Goal: Task Accomplishment & Management: Complete application form

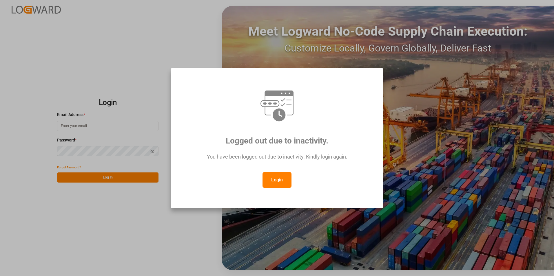
click at [273, 177] on button "Login" at bounding box center [276, 180] width 29 height 16
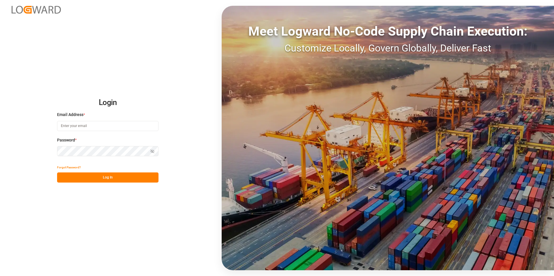
click at [98, 123] on input at bounding box center [107, 126] width 101 height 10
paste input "frrhe.reims-affretement@kuehne-nagel.com"
type input "frrhe.reims-affretement@kuehne-nagel.com"
click at [107, 177] on button "Log In" at bounding box center [107, 178] width 101 height 10
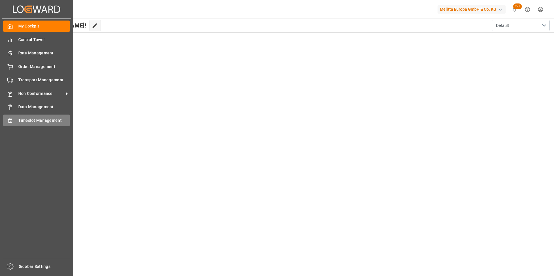
click at [39, 118] on span "Timeslot Management" at bounding box center [44, 121] width 52 height 6
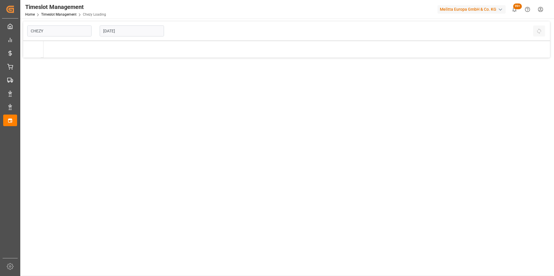
type input "Chezy Loading"
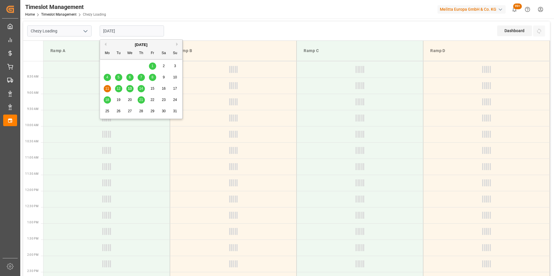
click at [124, 30] on input "11-08-2025" at bounding box center [132, 30] width 64 height 11
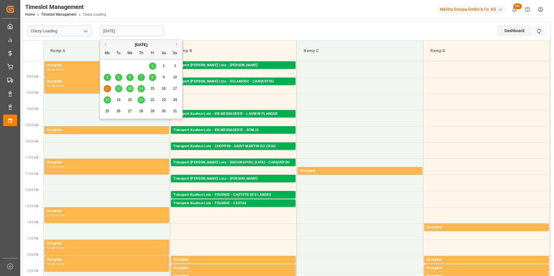
click at [129, 89] on span "13" at bounding box center [130, 89] width 4 height 4
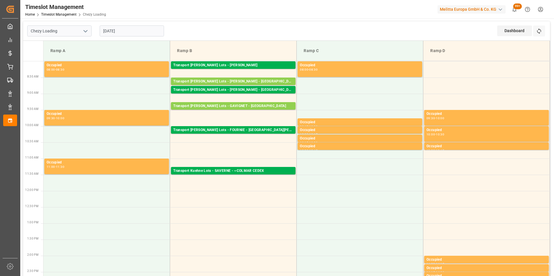
click at [130, 27] on input "13-08-2025" at bounding box center [132, 30] width 64 height 11
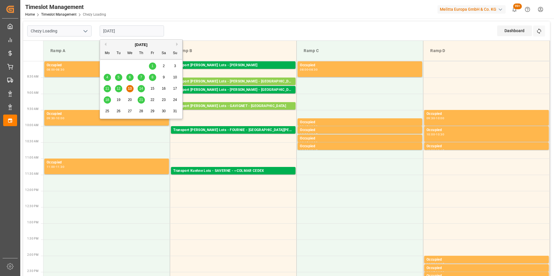
click at [141, 88] on span "14" at bounding box center [141, 89] width 4 height 4
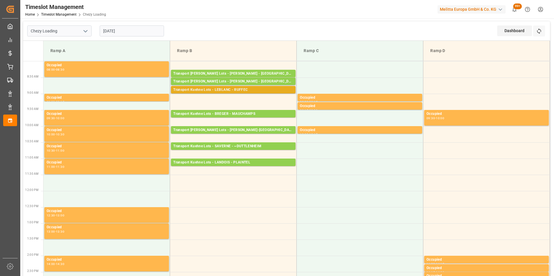
click at [244, 90] on div "Transport Kuehne Lots - LEBLANC - RUFFEC" at bounding box center [233, 90] width 120 height 6
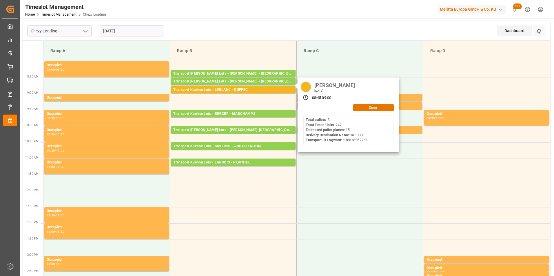
click at [129, 31] on input "14-08-2025" at bounding box center [132, 30] width 64 height 11
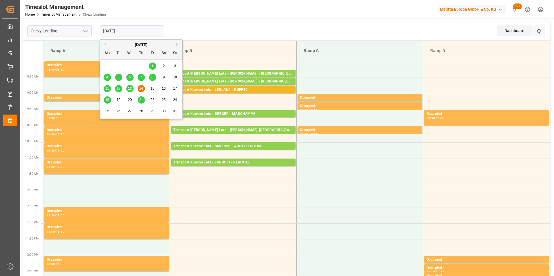
click at [128, 89] on span "13" at bounding box center [130, 89] width 4 height 4
type input "13-08-2025"
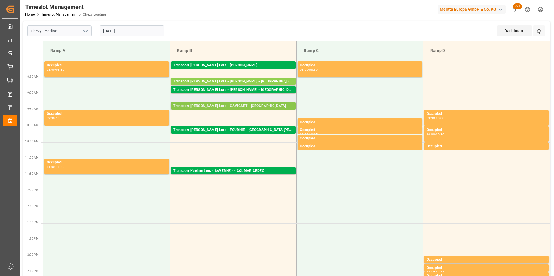
click at [250, 107] on div "Transport Kuehne Lots - GAVIGNET - SAINT VIT" at bounding box center [233, 106] width 120 height 6
drag, startPoint x: 250, startPoint y: 107, endPoint x: 231, endPoint y: 104, distance: 18.4
click at [231, 104] on div "Transport Kuehne Lots - GAVIGNET - SAINT VIT" at bounding box center [233, 106] width 120 height 6
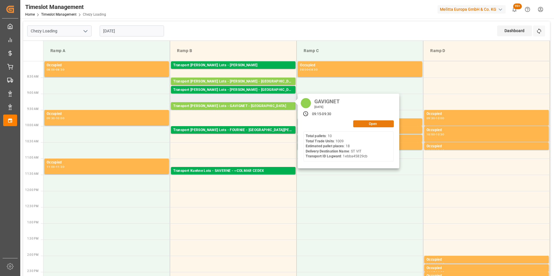
click at [367, 124] on button "Open" at bounding box center [373, 123] width 41 height 7
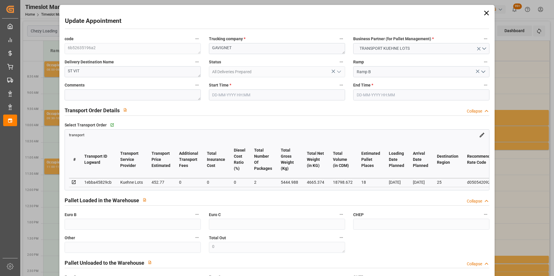
type input "13-08-2025 09:15"
type input "13-08-2025 09:30"
type input "11-08-2025 15:12"
type input "11-08-2025 12:10"
type input "19-08-2025"
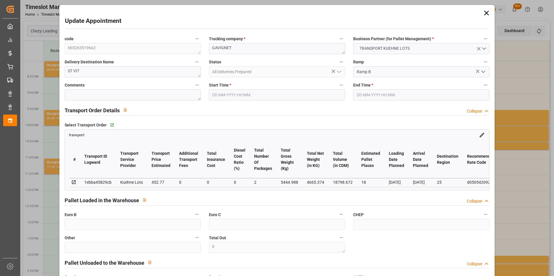
type input "[DATE]"
click at [220, 94] on input "13-08-2025 09:15" at bounding box center [277, 94] width 136 height 11
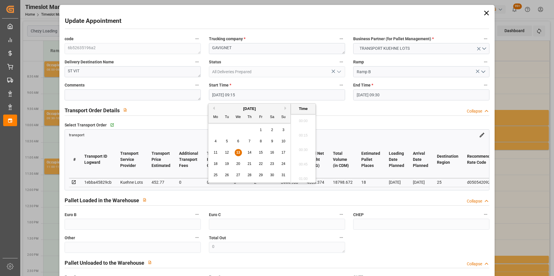
scroll to position [509, 0]
click at [248, 151] on span "14" at bounding box center [249, 153] width 4 height 4
type input "14-08-2025 09:15"
drag, startPoint x: 299, startPoint y: 147, endPoint x: 339, endPoint y: 122, distance: 47.4
click at [299, 147] on li "09:15" at bounding box center [303, 148] width 25 height 14
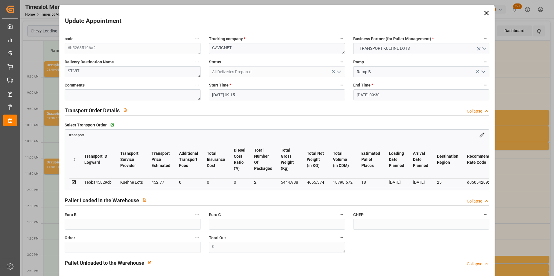
click at [366, 92] on input "13-08-2025 09:30" at bounding box center [421, 94] width 136 height 11
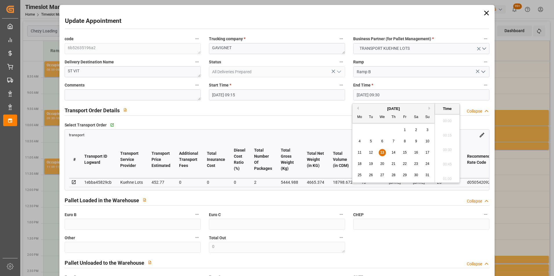
scroll to position [523, 0]
click at [392, 152] on span "14" at bounding box center [393, 153] width 4 height 4
type input "14-08-2025 09:30"
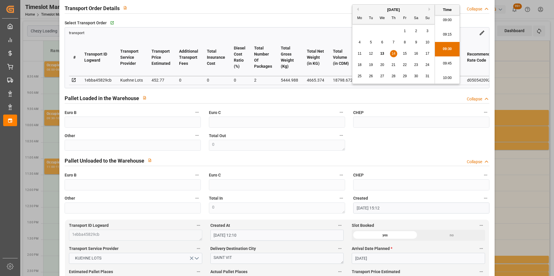
scroll to position [58, 0]
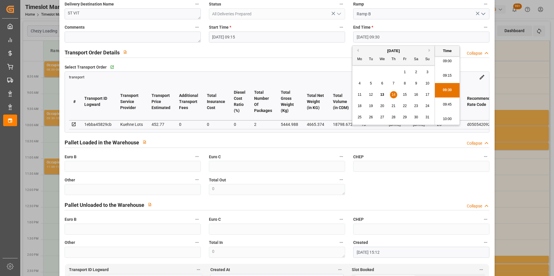
click at [423, 200] on div "Pallet Unloaded to the Warehouse Collapse" at bounding box center [277, 205] width 433 height 17
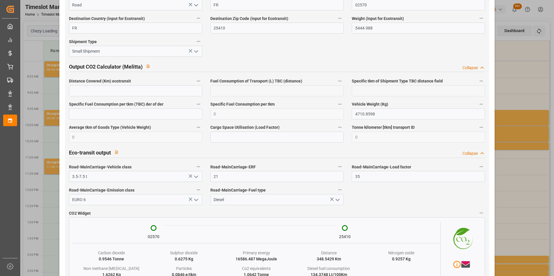
scroll to position [954, 0]
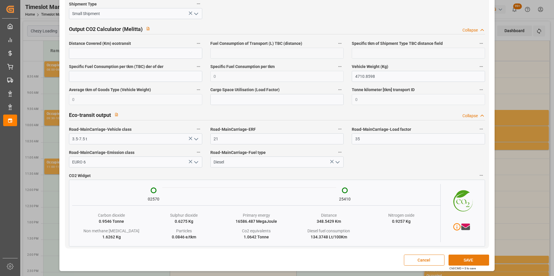
click at [460, 260] on button "SAVE" at bounding box center [468, 260] width 41 height 11
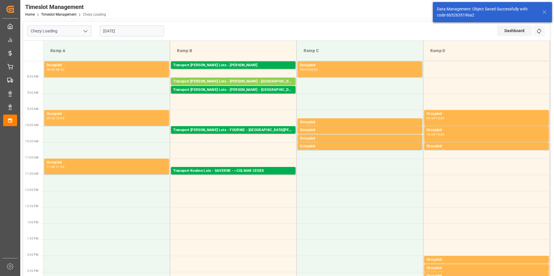
click at [115, 32] on input "13-08-2025" at bounding box center [132, 30] width 64 height 11
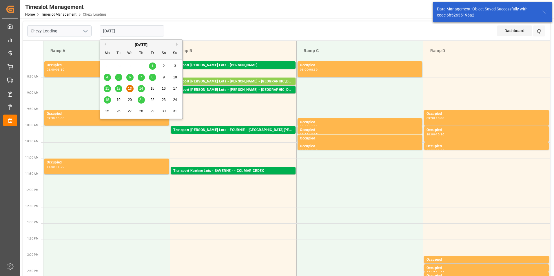
click at [138, 89] on div "14" at bounding box center [141, 88] width 7 height 7
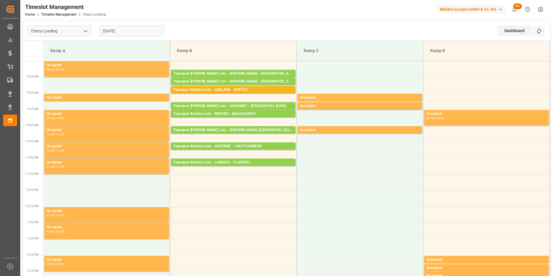
click at [128, 33] on input "14-08-2025" at bounding box center [132, 30] width 64 height 11
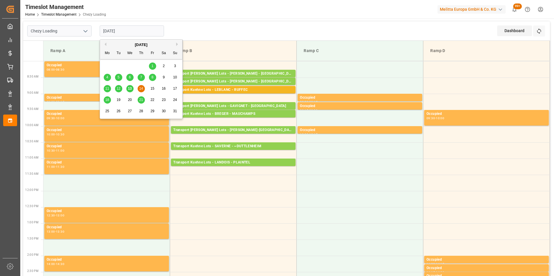
click at [127, 90] on div "13" at bounding box center [129, 88] width 7 height 7
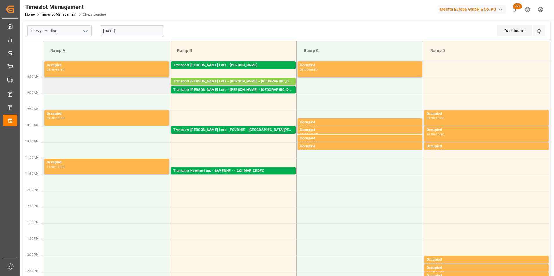
click at [98, 88] on td at bounding box center [106, 86] width 127 height 16
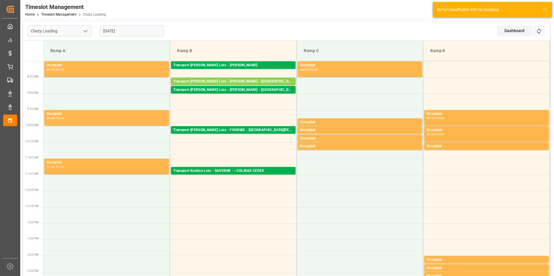
click at [117, 32] on input "13-08-2025" at bounding box center [132, 30] width 64 height 11
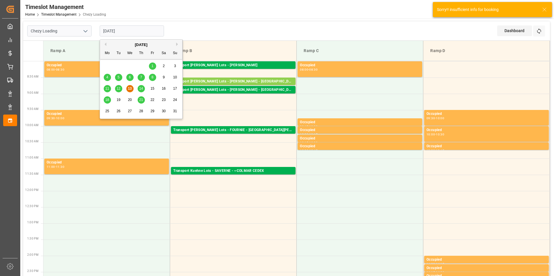
click at [119, 87] on span "12" at bounding box center [118, 89] width 4 height 4
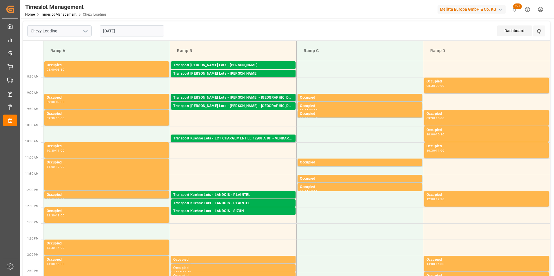
click at [261, 98] on div "Transport Kuehne Lots - BREGER - ST ETIENNE DE MONTLUC" at bounding box center [233, 98] width 120 height 6
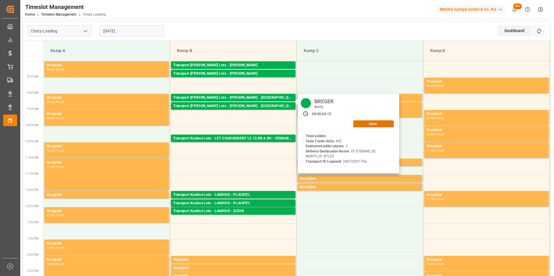
click at [119, 33] on input "12-08-2025" at bounding box center [132, 30] width 64 height 11
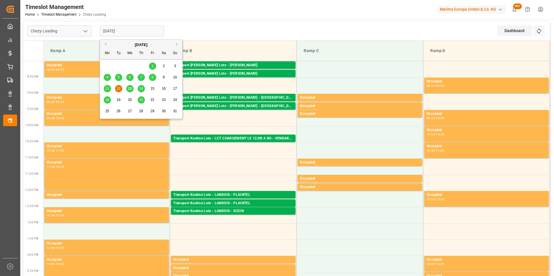
click at [131, 89] on span "13" at bounding box center [130, 89] width 4 height 4
type input "13-08-2025"
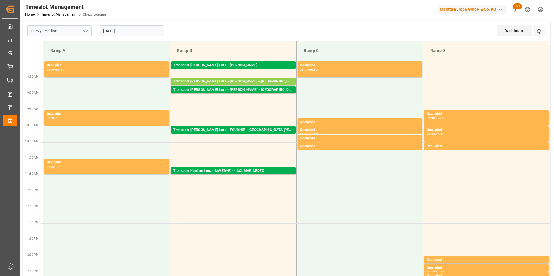
click at [104, 52] on div "Ramp A" at bounding box center [106, 50] width 117 height 11
click at [253, 81] on div "Transport Kuehne Lots - BREGER - ST ETIENNE DE MONTLUC" at bounding box center [233, 82] width 120 height 6
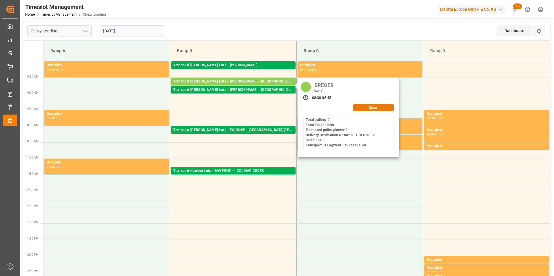
click at [365, 107] on button "Open" at bounding box center [373, 107] width 41 height 7
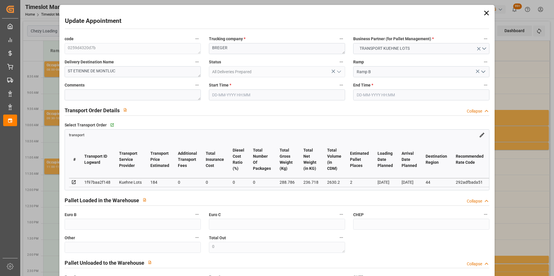
type input "13-08-2025 08:30"
type input "13-08-2025 08:45"
type input "08-08-2025 14:58"
type input "08-08-2025 12:32"
type input "[DATE]"
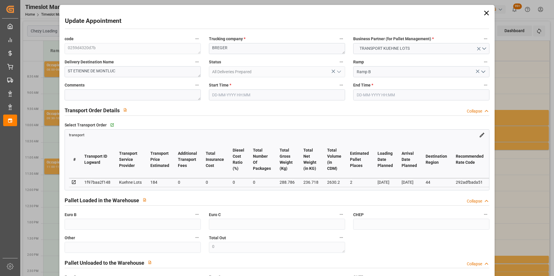
type input "13-08-2025"
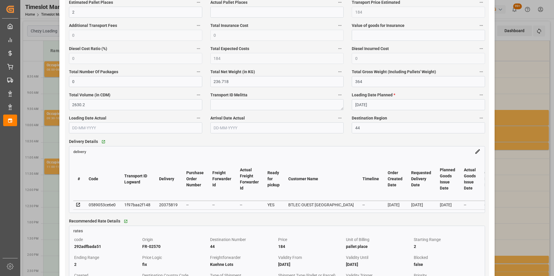
scroll to position [405, 0]
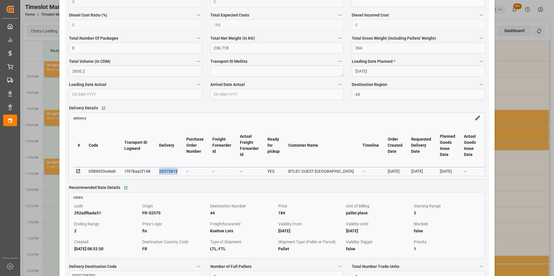
drag, startPoint x: 177, startPoint y: 171, endPoint x: 159, endPoint y: 172, distance: 17.7
click at [159, 172] on td "20375819" at bounding box center [168, 171] width 27 height 9
copy div "20375819"
click at [104, 120] on div "delivery" at bounding box center [277, 117] width 416 height 8
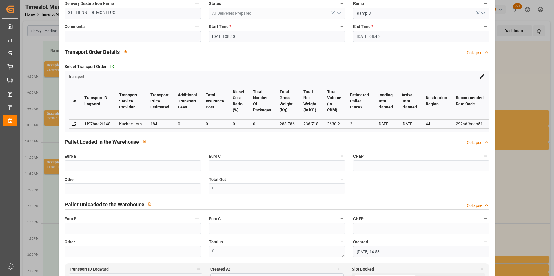
scroll to position [58, 0]
click at [109, 123] on div "1f97baa2f148" at bounding box center [97, 124] width 26 height 7
drag, startPoint x: 110, startPoint y: 124, endPoint x: 85, endPoint y: 124, distance: 24.9
click at [85, 124] on td "1f97baa2f148" at bounding box center [97, 124] width 35 height 9
copy div "1f97baa2f148"
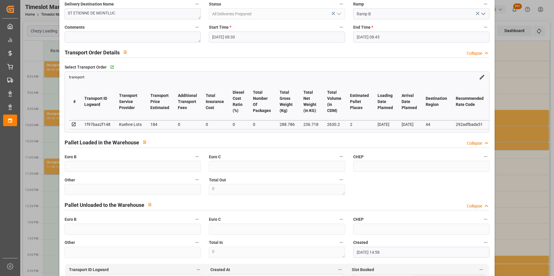
click at [510, 70] on div "Update Appointment code 0259d4320d7b Trucking company * BREGER Business Partner…" at bounding box center [277, 138] width 554 height 276
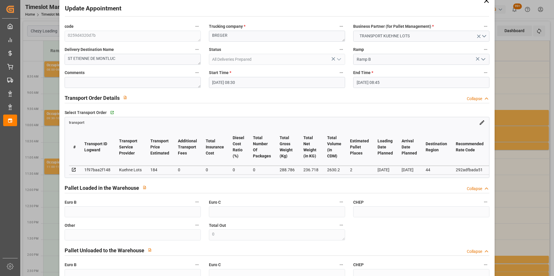
scroll to position [0, 0]
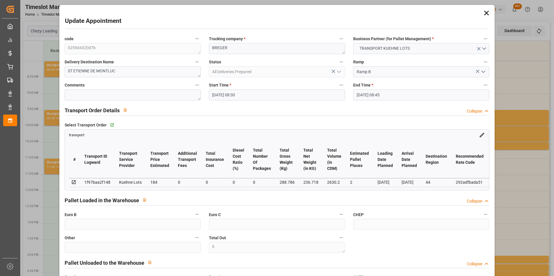
click at [230, 95] on input "13-08-2025 08:30" at bounding box center [277, 94] width 136 height 11
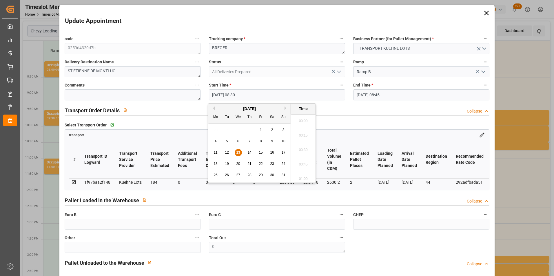
scroll to position [465, 0]
click at [250, 153] on span "14" at bounding box center [249, 153] width 4 height 4
type input "14-08-2025 08:30"
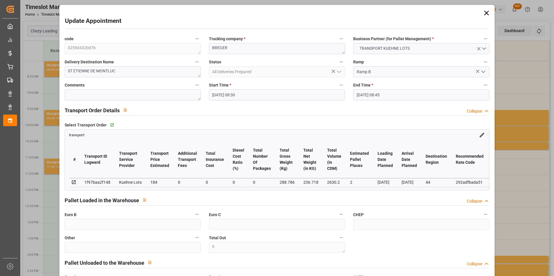
click at [34, 36] on div "Update Appointment code 0259d4320d7b Trucking company * BREGER Business Partner…" at bounding box center [277, 138] width 554 height 276
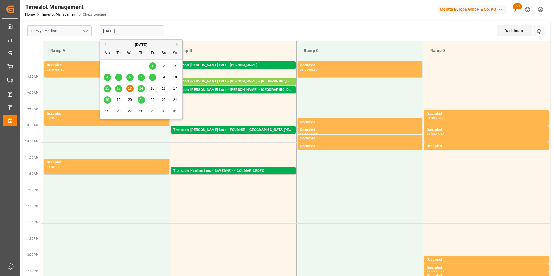
click at [116, 34] on input "13-08-2025" at bounding box center [132, 30] width 64 height 11
click at [138, 89] on div "14" at bounding box center [141, 88] width 7 height 7
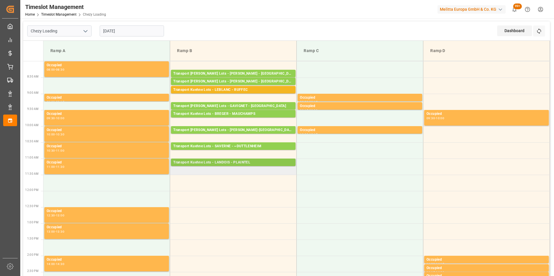
click at [251, 163] on div "Transport Kuehne Lots - LANDOIS - PLAINTEL" at bounding box center [233, 163] width 120 height 6
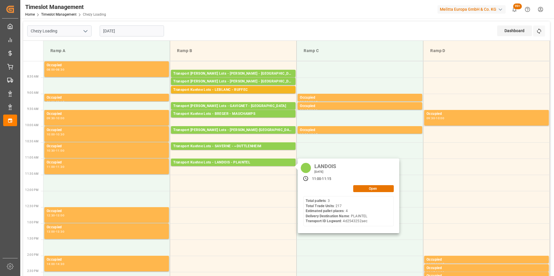
click at [113, 30] on input "14-08-2025" at bounding box center [132, 30] width 64 height 11
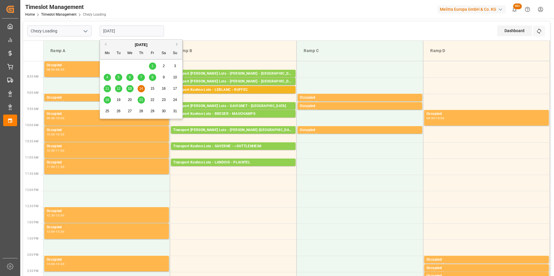
click at [127, 90] on div "13" at bounding box center [129, 88] width 7 height 7
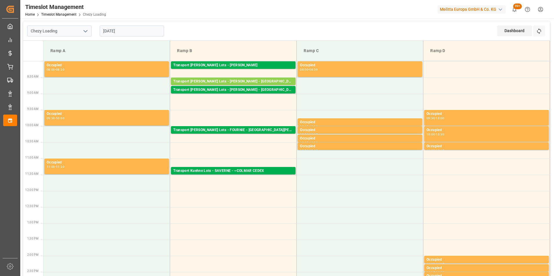
click at [114, 29] on input "13-08-2025" at bounding box center [132, 30] width 64 height 11
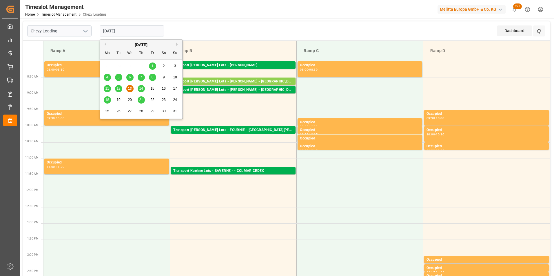
click at [140, 89] on span "14" at bounding box center [141, 89] width 4 height 4
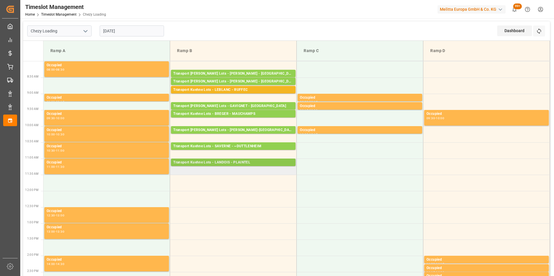
click at [249, 164] on div "Transport Kuehne Lots - LANDOIS - PLAINTEL" at bounding box center [233, 163] width 120 height 6
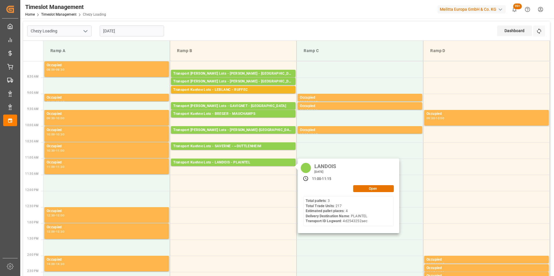
click at [114, 30] on input "14-08-2025" at bounding box center [132, 30] width 64 height 11
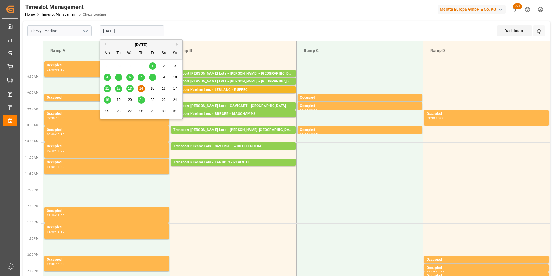
click at [129, 89] on span "13" at bounding box center [130, 89] width 4 height 4
type input "13-08-2025"
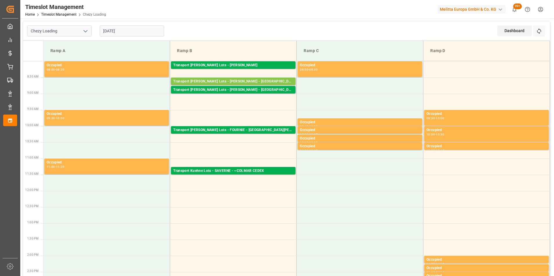
click at [248, 83] on div "Transport Kuehne Lots - BREGER - ST ETIENNE DE MONTLUC" at bounding box center [233, 82] width 120 height 6
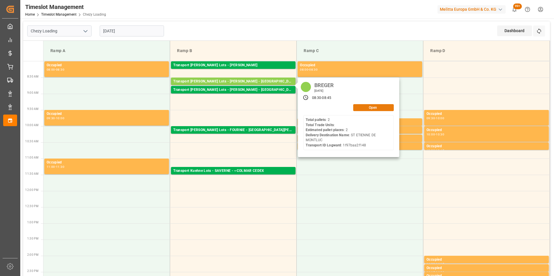
click at [361, 110] on button "Open" at bounding box center [373, 107] width 41 height 7
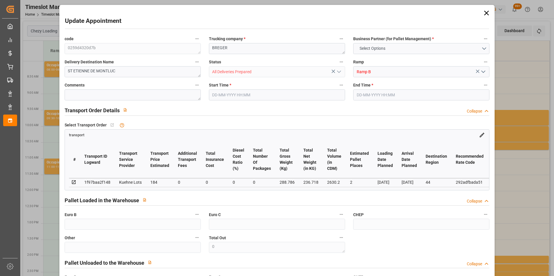
type input "2"
type input "184"
type input "0"
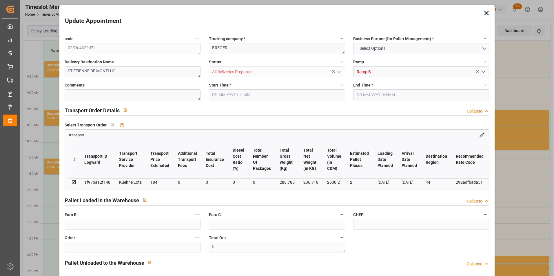
type input "184"
type input "0"
type input "236.718"
type input "364"
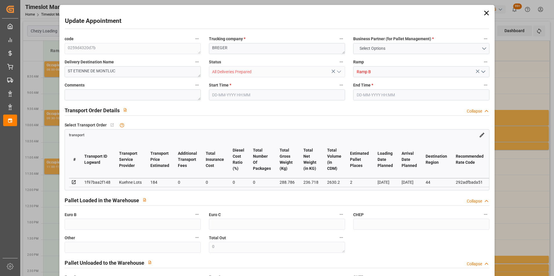
type input "2630.2"
type input "44"
type input "2"
type input "0"
type input "2"
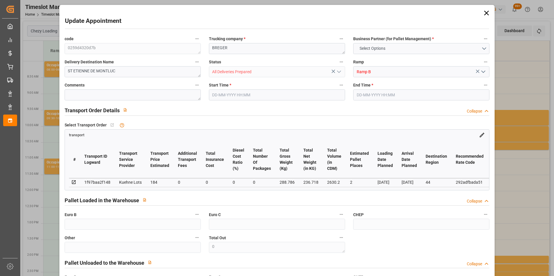
type input "101"
type input "288.786"
type input "0"
type input "4710.8598"
type input "0"
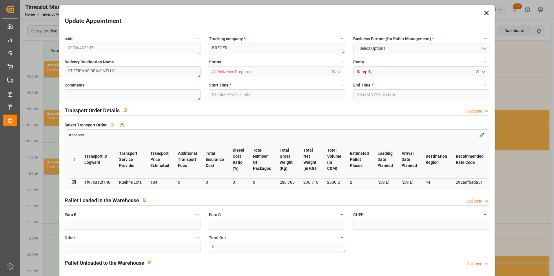
type input "0"
type input "21"
type input "35"
type input "13-08-2025 08:30"
type input "13-08-2025 08:45"
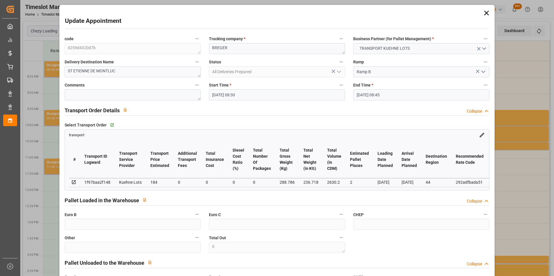
type input "08-08-2025 14:58"
type input "08-08-2025 12:32"
type input "[DATE]"
type input "13-08-2025"
click at [233, 93] on input "13-08-2025 08:30" at bounding box center [277, 94] width 136 height 11
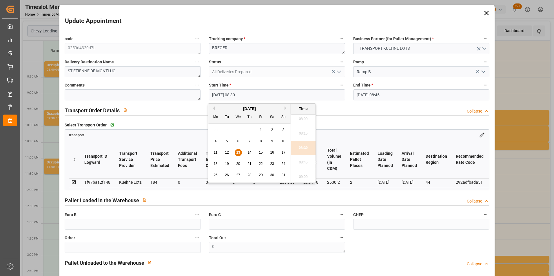
click at [248, 154] on span "14" at bounding box center [249, 153] width 4 height 4
click at [304, 147] on li "11:00" at bounding box center [303, 148] width 25 height 14
type input "14-08-2025 11:00"
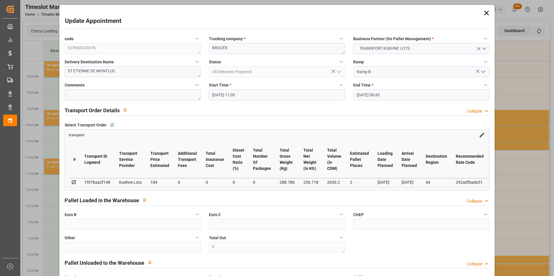
click at [365, 92] on input "13-08-2025 08:45" at bounding box center [421, 94] width 136 height 11
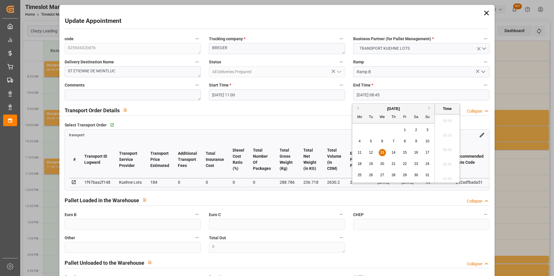
scroll to position [480, 0]
click at [390, 151] on div "14" at bounding box center [393, 152] width 7 height 7
click at [447, 151] on li "11:15" at bounding box center [447, 148] width 25 height 14
type input "14-08-2025 11:15"
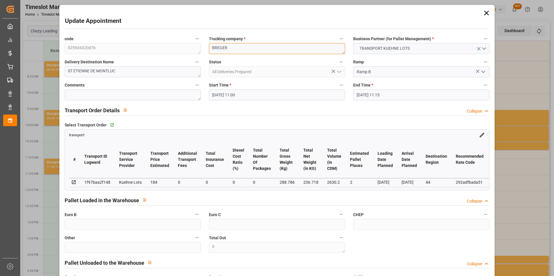
click at [239, 50] on textarea "BREGER" at bounding box center [277, 48] width 136 height 11
click at [173, 48] on div "code 0259d4320d7b Trucking company * BREGER Business Partner (for Pallet Manage…" at bounding box center [277, 175] width 433 height 285
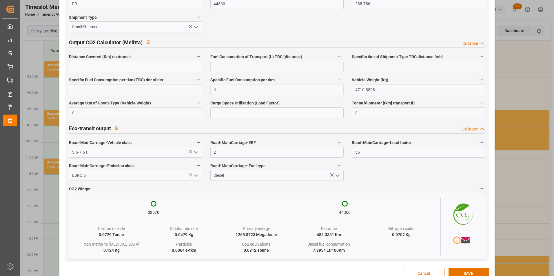
scroll to position [945, 0]
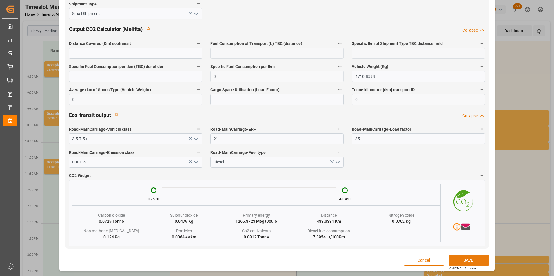
type textarea "ANTOINE"
click at [477, 262] on button "SAVE" at bounding box center [468, 260] width 41 height 11
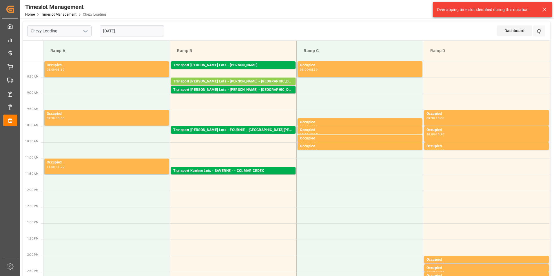
click at [123, 30] on input "13-08-2025" at bounding box center [132, 30] width 64 height 11
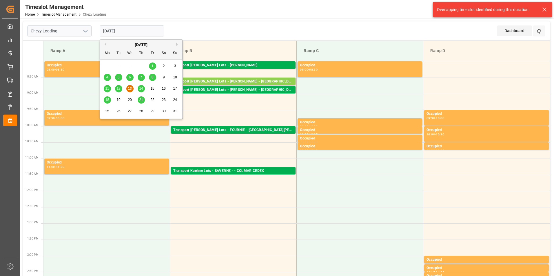
click at [139, 89] on span "14" at bounding box center [141, 89] width 4 height 4
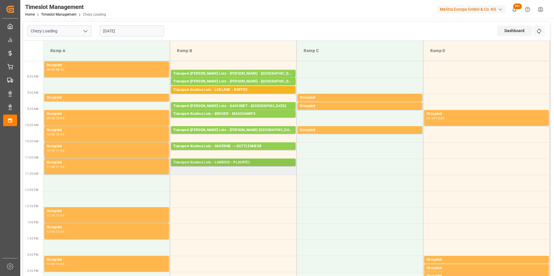
click at [252, 163] on div "Transport Kuehne Lots - LANDOIS - PLAINTEL" at bounding box center [233, 163] width 120 height 6
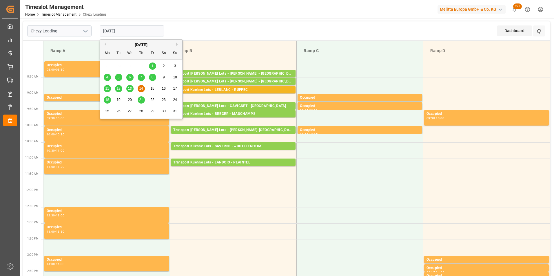
click at [124, 28] on input "14-08-2025" at bounding box center [132, 30] width 64 height 11
click at [130, 87] on span "13" at bounding box center [130, 89] width 4 height 4
type input "13-08-2025"
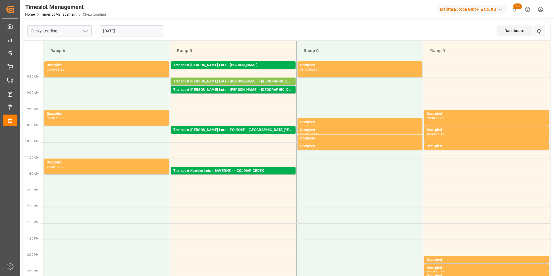
click at [243, 83] on div "Transport Kuehne Lots - BREGER - ST ETIENNE DE MONTLUC" at bounding box center [233, 82] width 120 height 6
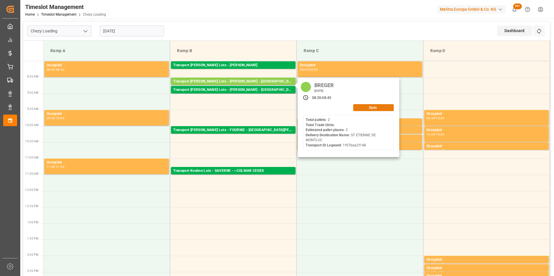
click at [381, 107] on button "Open" at bounding box center [373, 107] width 41 height 7
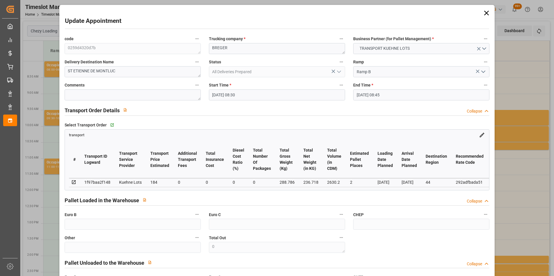
click at [231, 93] on input "13-08-2025 08:30" at bounding box center [277, 94] width 136 height 11
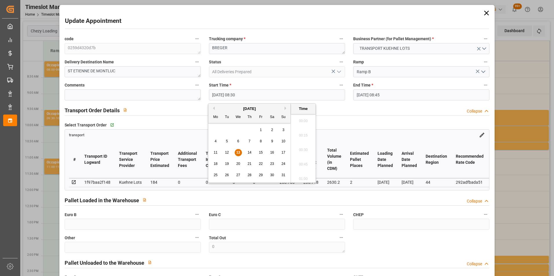
scroll to position [465, 0]
click at [249, 151] on span "14" at bounding box center [249, 153] width 4 height 4
click at [303, 150] on li "11:30" at bounding box center [303, 148] width 25 height 14
type input "14-08-2025 11:30"
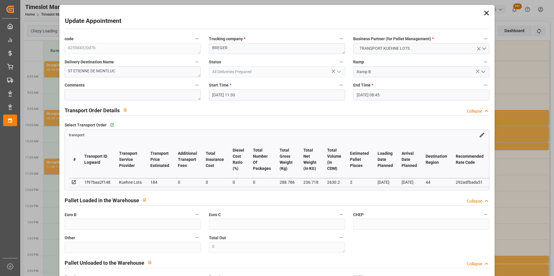
click at [366, 94] on input "13-08-2025 08:45" at bounding box center [421, 94] width 136 height 11
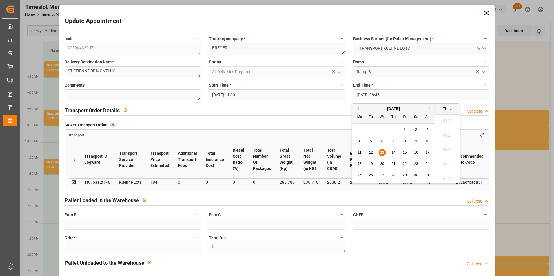
scroll to position [480, 0]
click at [393, 152] on span "14" at bounding box center [393, 153] width 4 height 4
click at [446, 135] on li "12:00" at bounding box center [447, 134] width 25 height 14
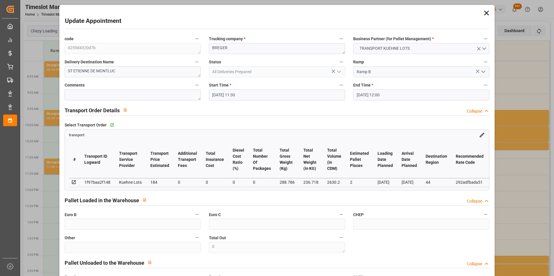
click at [373, 99] on input "14-08-2025 12:00" at bounding box center [421, 94] width 136 height 11
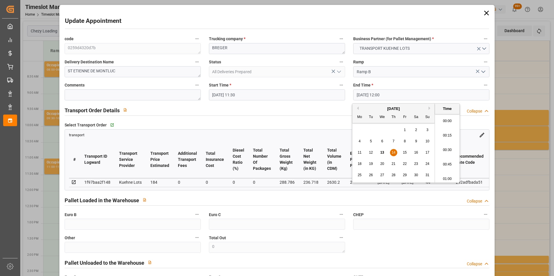
scroll to position [668, 0]
click at [447, 134] on li "11:45" at bounding box center [447, 134] width 25 height 14
type input "14-08-2025 11:45"
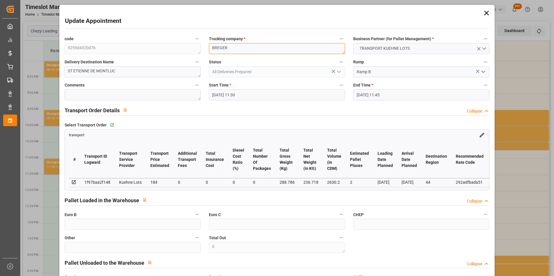
click at [178, 47] on div "code 0259d4320d7b Trucking company * BREGER Business Partner (for Pallet Manage…" at bounding box center [277, 175] width 433 height 285
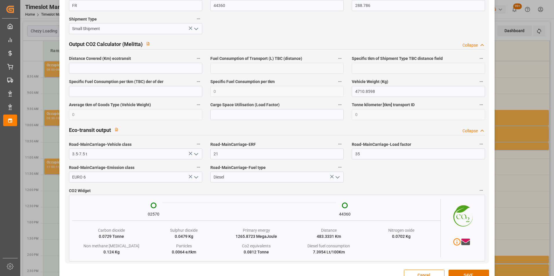
scroll to position [945, 0]
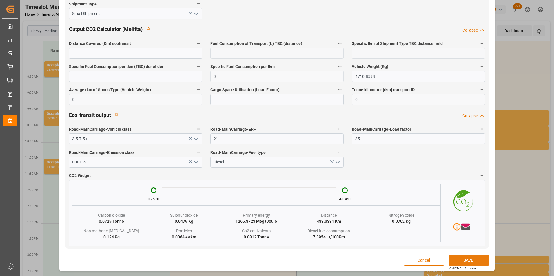
type textarea "ANTOINE"
click at [474, 261] on button "SAVE" at bounding box center [468, 260] width 41 height 11
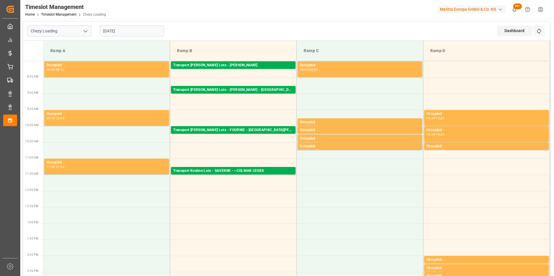
click at [127, 32] on input "13-08-2025" at bounding box center [132, 30] width 64 height 11
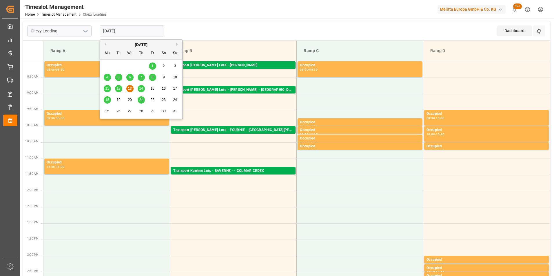
click at [142, 88] on span "14" at bounding box center [141, 89] width 4 height 4
type input "14-08-2025"
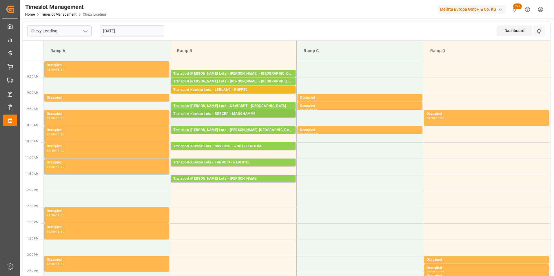
click at [252, 115] on div "Transport Kuehne Lots - BREGER - MAUCHAMPS" at bounding box center [233, 114] width 120 height 6
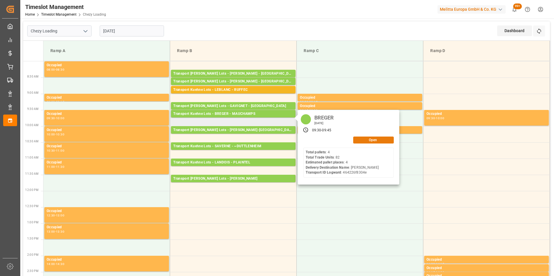
click at [360, 138] on button "Open" at bounding box center [373, 140] width 41 height 7
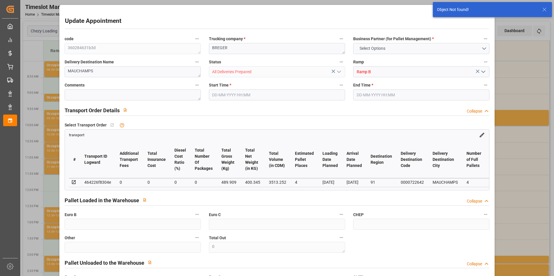
type input "2"
type input "184"
type input "0"
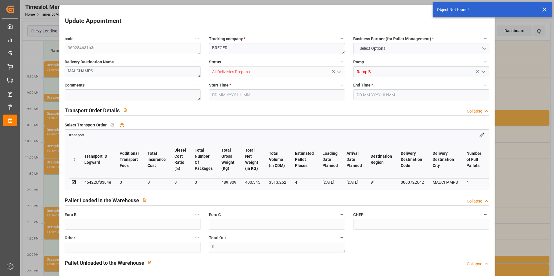
type input "184"
type input "0"
type input "236.718"
type input "364"
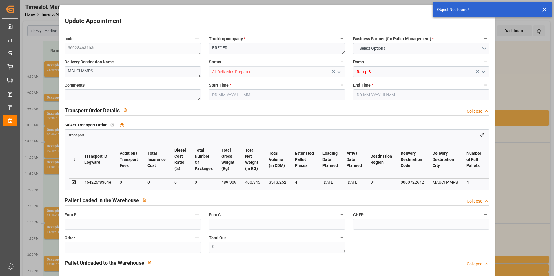
type input "2630.2"
type input "44"
type input "2"
type input "0"
type input "2"
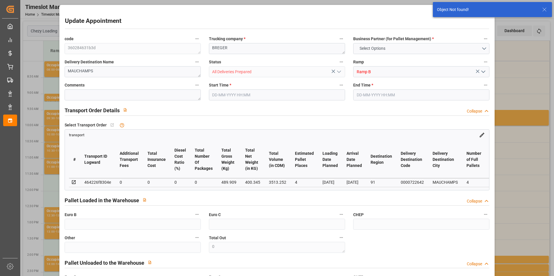
type input "101"
type input "288.786"
type input "0"
type input "4710.8598"
type input "0"
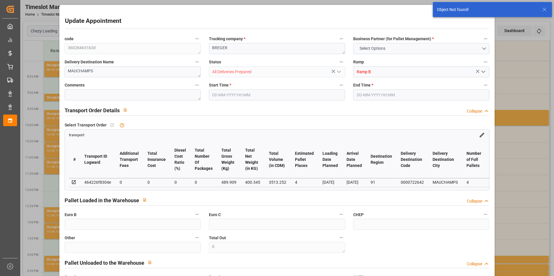
type input "0"
type input "21"
type input "35"
type input "14-08-2025 09:30"
type input "14-08-2025 09:45"
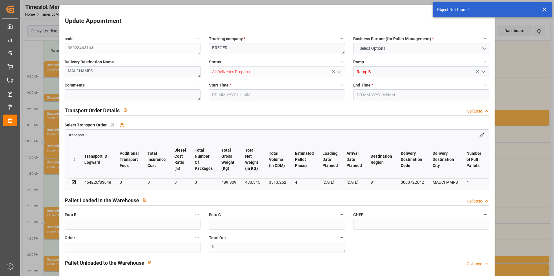
type input "12-08-2025 15:25"
type input "08-08-2025 12:32"
type input "[DATE]"
type input "13-08-2025"
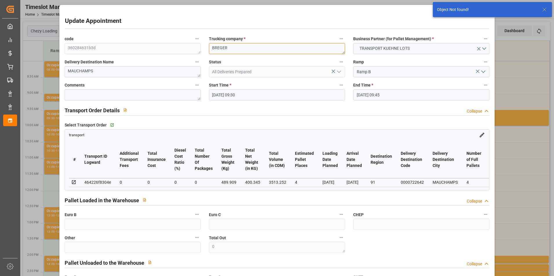
click at [178, 45] on div "code 360284631b3d Trucking company * BREGER Business Partner (for Pallet Manage…" at bounding box center [277, 175] width 433 height 285
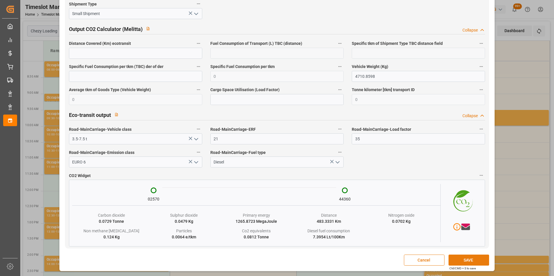
type textarea "NS TRANSPORTS"
click at [460, 261] on button "SAVE" at bounding box center [468, 260] width 41 height 11
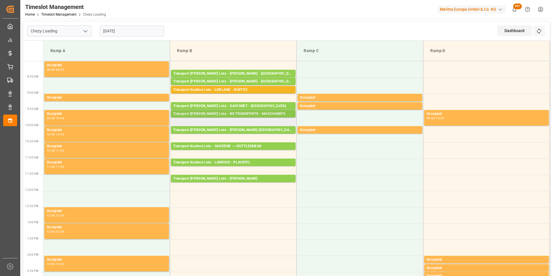
click at [258, 112] on div "Transport Kuehne Lots - NS TRANSPORTS - MAUCHAMPS" at bounding box center [233, 114] width 120 height 6
click at [257, 180] on div "Transport Kuehne Lots - ANTOINE - ST ETIENNE DE MONTLUC" at bounding box center [233, 179] width 120 height 6
click at [253, 115] on div "Transport Kuehne Lots - NS TRANSPORTS - MAUCHAMPS" at bounding box center [233, 114] width 120 height 6
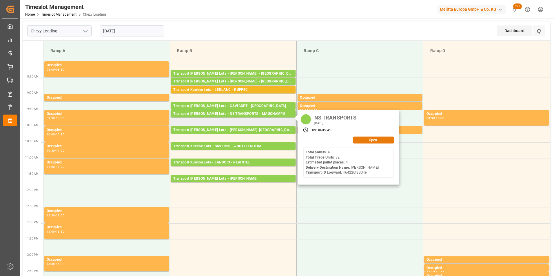
click at [361, 141] on button "Open" at bounding box center [373, 140] width 41 height 7
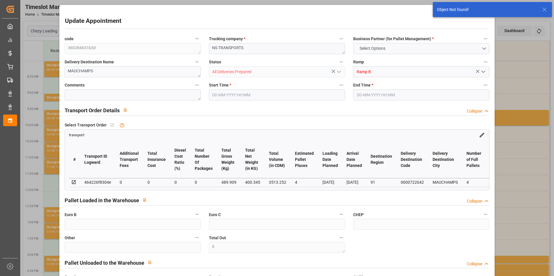
type input "2"
type input "184"
type input "0"
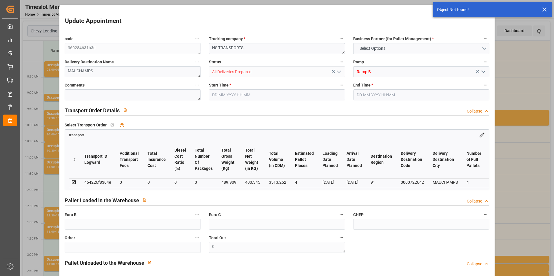
type input "184"
type input "0"
type input "236.718"
type input "364"
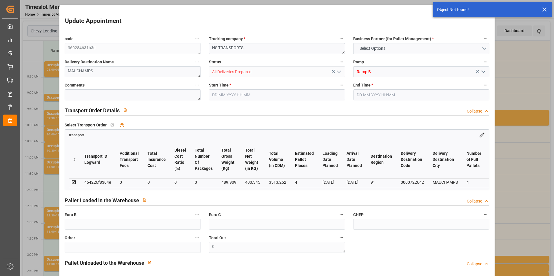
type input "2630.2"
type input "44"
type input "2"
type input "0"
type input "2"
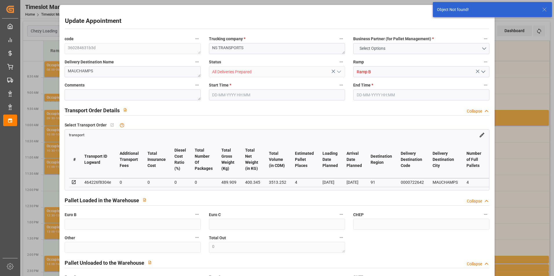
type input "101"
type input "288.786"
type input "0"
type input "4710.8598"
type input "0"
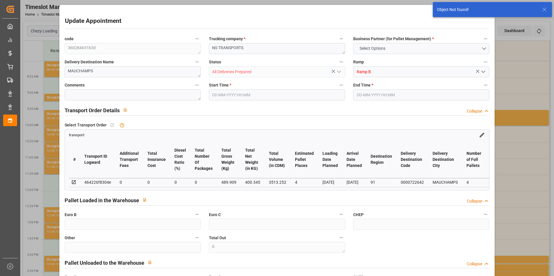
type input "0"
type input "21"
type input "35"
type input "14-08-2025 09:30"
type input "14-08-2025 09:45"
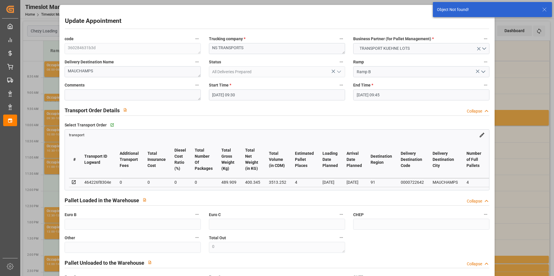
type input "12-08-2025 15:25"
type input "08-08-2025 12:32"
type input "[DATE]"
type input "13-08-2025"
click at [239, 90] on input "14-08-2025 09:30" at bounding box center [277, 94] width 136 height 11
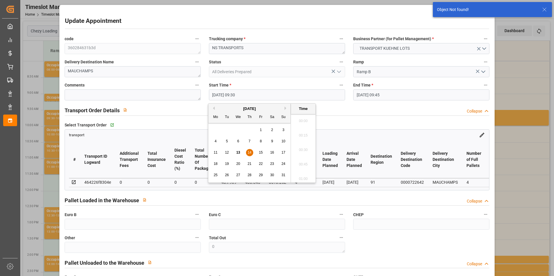
scroll to position [523, 0]
click at [250, 152] on span "14" at bounding box center [249, 153] width 4 height 4
click at [304, 145] on li "12:00" at bounding box center [303, 148] width 25 height 14
type input "14-08-2025 12:00"
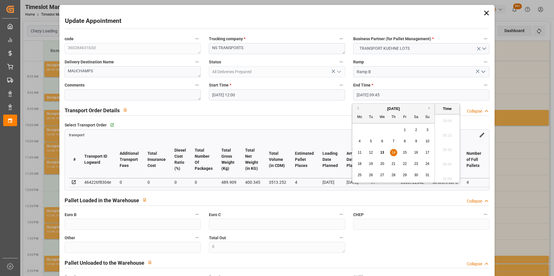
click at [369, 93] on input "14-08-2025 09:45" at bounding box center [421, 94] width 136 height 11
click at [396, 152] on div "14" at bounding box center [393, 152] width 7 height 7
click at [448, 147] on li "12:15" at bounding box center [447, 148] width 25 height 14
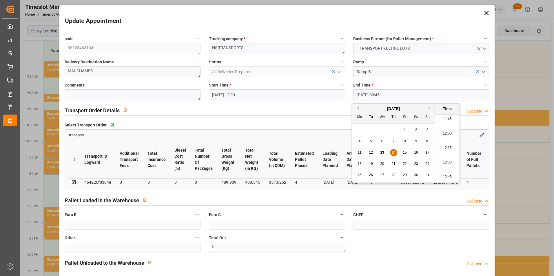
type input "14-08-2025 12:15"
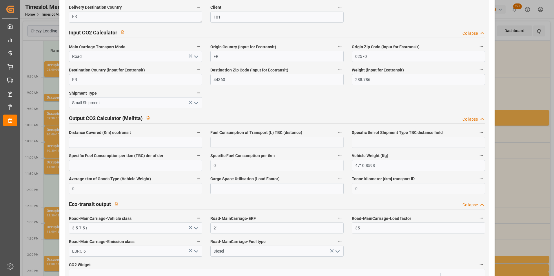
scroll to position [945, 0]
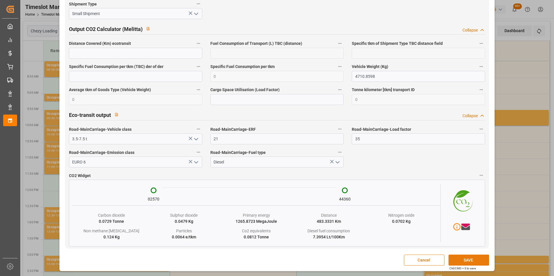
click at [467, 259] on button "SAVE" at bounding box center [468, 260] width 41 height 11
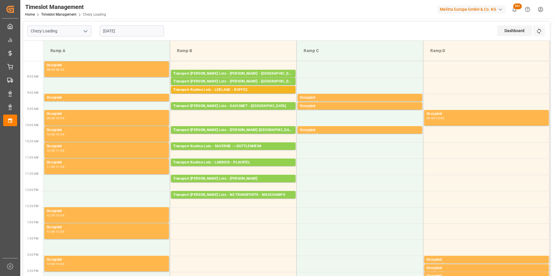
click at [126, 34] on input "14-08-2025" at bounding box center [132, 30] width 64 height 11
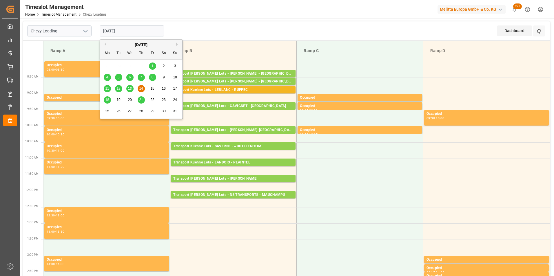
click at [130, 88] on span "13" at bounding box center [130, 89] width 4 height 4
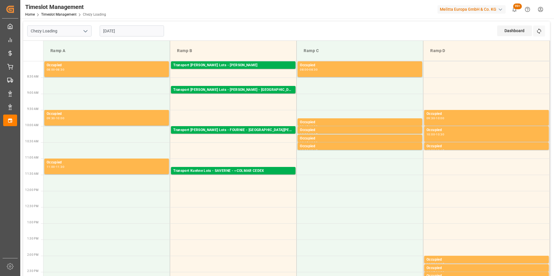
click at [114, 32] on input "13-08-2025" at bounding box center [132, 30] width 64 height 11
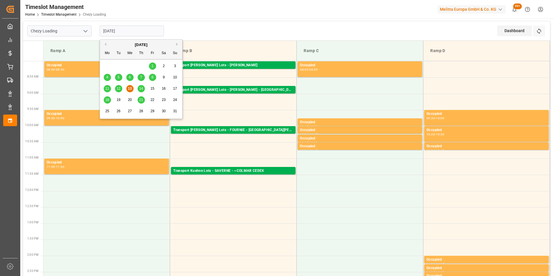
click at [107, 99] on span "18" at bounding box center [107, 100] width 4 height 4
type input "[DATE]"
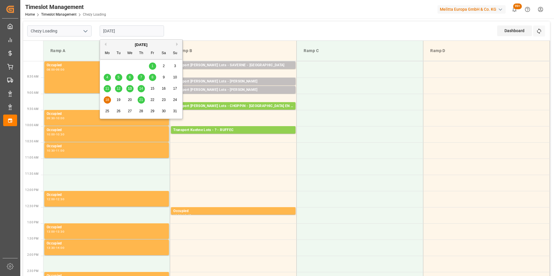
click at [123, 30] on input "[DATE]" at bounding box center [132, 30] width 64 height 11
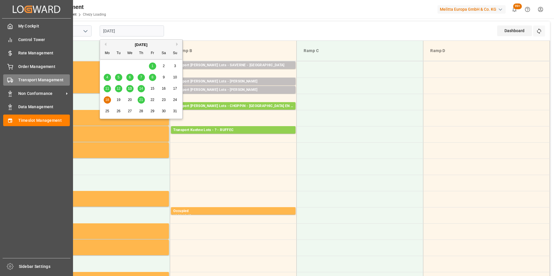
click at [49, 79] on span "Transport Management" at bounding box center [44, 80] width 52 height 6
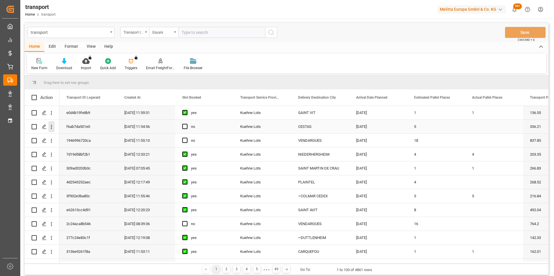
click at [52, 126] on icon "open menu" at bounding box center [51, 127] width 1 height 4
click at [96, 138] on span "Open in new tab" at bounding box center [89, 139] width 53 height 6
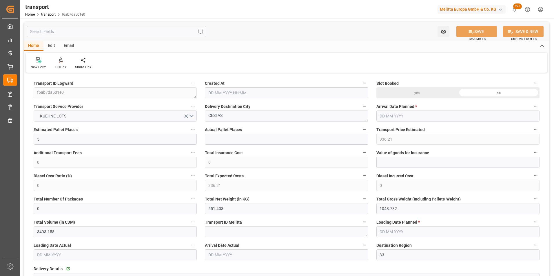
type input "[DATE] 11:54"
type input "[DATE]"
click at [62, 63] on div "CHEZY" at bounding box center [61, 63] width 20 height 13
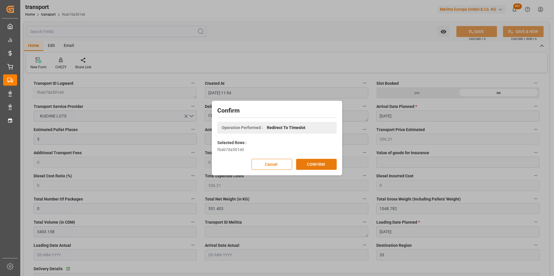
click at [313, 163] on button "CONFIRM" at bounding box center [316, 164] width 41 height 11
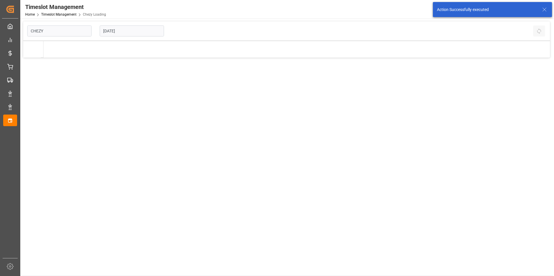
type input "Chezy Loading"
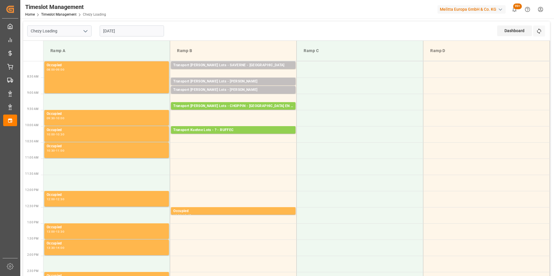
click at [116, 31] on input "[DATE]" at bounding box center [132, 30] width 64 height 11
click at [236, 130] on div "Transport Kuehne Lots - ? - RUFFEC" at bounding box center [233, 130] width 120 height 6
click at [237, 138] on td "Transport Kuehne Lots - ? - RUFFEC Pallets: 3,TU: 593,City: RUFFEC,Arrival: 202…" at bounding box center [233, 134] width 127 height 16
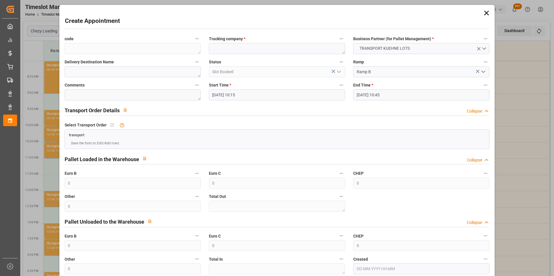
click at [236, 93] on input "18-08-2025 10:15" at bounding box center [277, 94] width 136 height 11
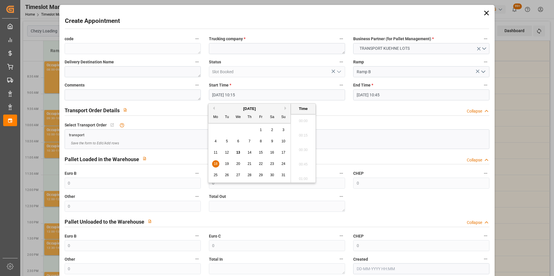
scroll to position [567, 0]
click at [217, 163] on span "18" at bounding box center [215, 164] width 4 height 4
click at [306, 164] on li "10:30" at bounding box center [303, 163] width 25 height 14
type input "18-08-2025 10:30"
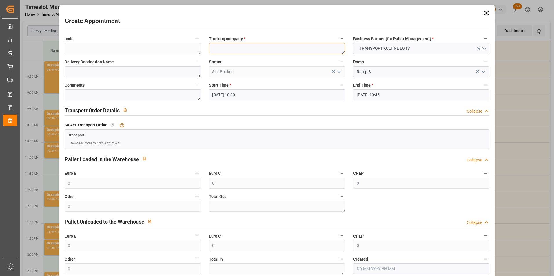
click at [231, 47] on textarea at bounding box center [277, 48] width 136 height 11
type textarea "?"
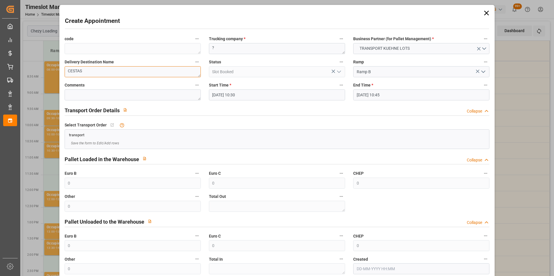
scroll to position [32, 0]
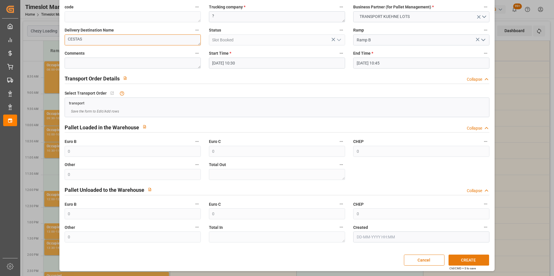
type textarea "CESTAS"
click at [455, 262] on button "CREATE" at bounding box center [468, 260] width 41 height 11
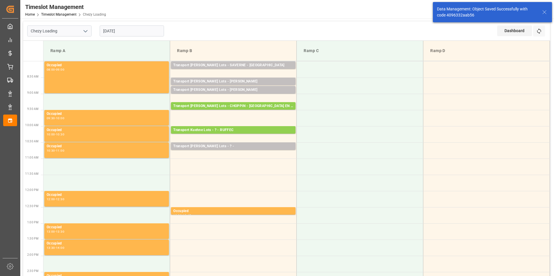
click at [117, 30] on input "[DATE]" at bounding box center [132, 30] width 64 height 11
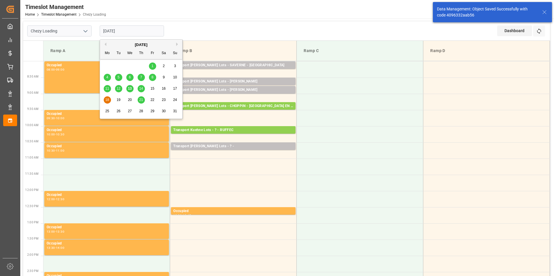
click at [140, 88] on span "14" at bounding box center [141, 89] width 4 height 4
type input "14-08-2025"
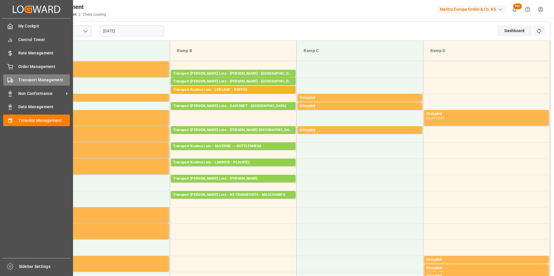
click at [39, 80] on span "Transport Management" at bounding box center [44, 80] width 52 height 6
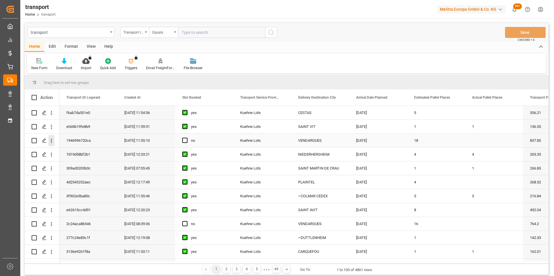
click at [52, 142] on icon "open menu" at bounding box center [51, 141] width 6 height 6
click at [92, 154] on span "Open in new tab" at bounding box center [89, 153] width 53 height 6
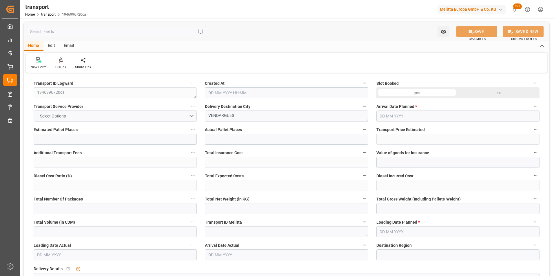
type input "18"
type input "837.85"
type input "0"
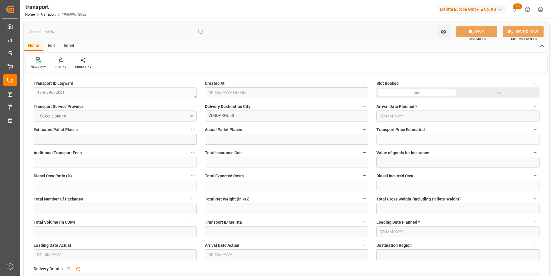
type input "837.85"
type input "0"
type input "4530.8"
type input "6456.6"
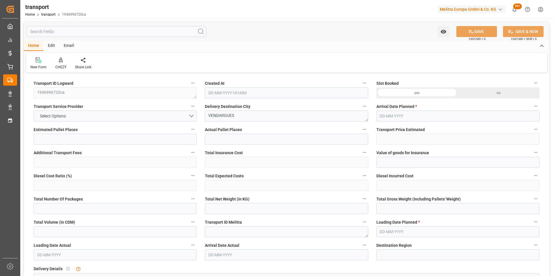
type input "20038.56"
type input "34"
type input "17"
type input "544"
type input "22"
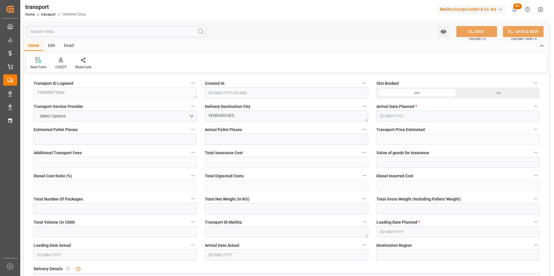
type input "101"
type input "5628"
type input "0"
type input "4710.8598"
type input "0"
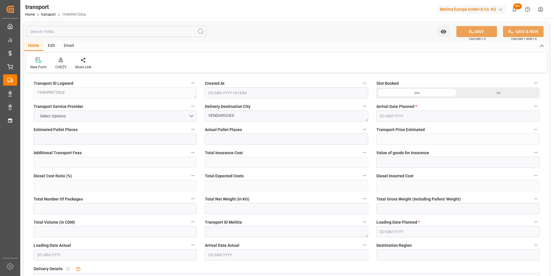
type input "0"
type input "21"
type input "35"
type input "13-08-2025 11:55"
type input "20-08-2025"
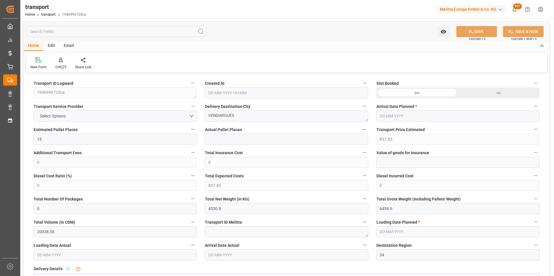
type input "[DATE]"
click at [60, 64] on div "CHEZY" at bounding box center [61, 63] width 20 height 13
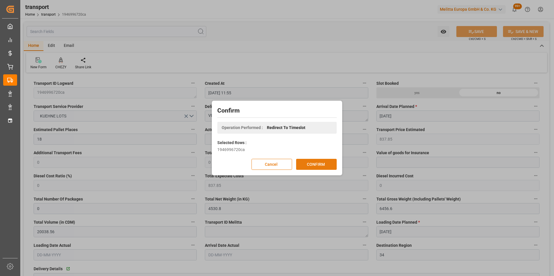
click at [313, 167] on button "CONFIRM" at bounding box center [316, 164] width 41 height 11
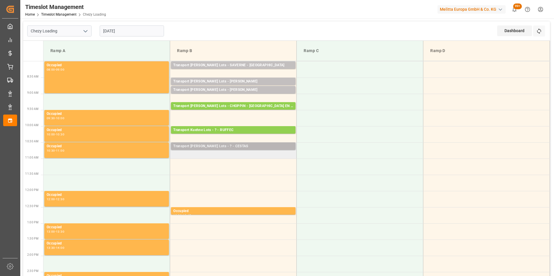
click at [236, 146] on div "Transport [PERSON_NAME] Lots - ? - CESTAS" at bounding box center [233, 147] width 120 height 6
click at [236, 153] on td "Transport [PERSON_NAME] Lots - ? - CESTAS Pallets: 3,TU: 206,City: [GEOGRAPHIC_…" at bounding box center [233, 150] width 127 height 16
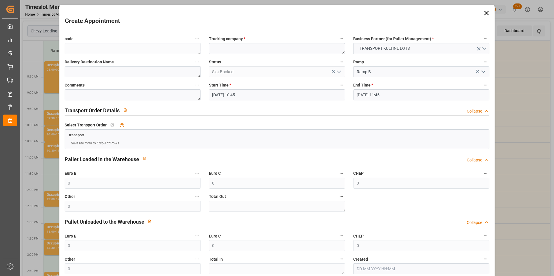
drag, startPoint x: 236, startPoint y: 153, endPoint x: 236, endPoint y: 93, distance: 59.7
click at [236, 93] on input "[DATE] 10:45" at bounding box center [277, 94] width 136 height 11
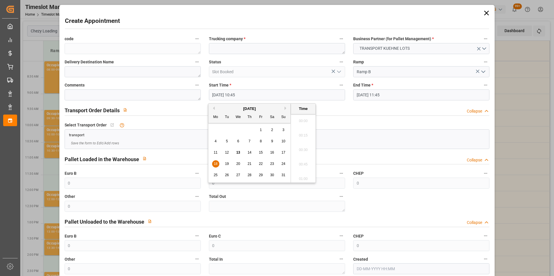
scroll to position [596, 0]
click at [214, 163] on span "18" at bounding box center [215, 164] width 4 height 4
click at [302, 161] on li "11:00" at bounding box center [303, 163] width 25 height 14
type input "[DATE] 11:00"
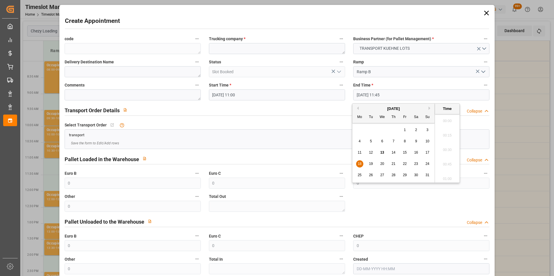
click at [361, 94] on input "[DATE] 11:45" at bounding box center [421, 94] width 136 height 11
click at [360, 164] on span "18" at bounding box center [359, 164] width 4 height 4
click at [446, 118] on li "11:15" at bounding box center [447, 119] width 25 height 14
type input "[DATE] 11:15"
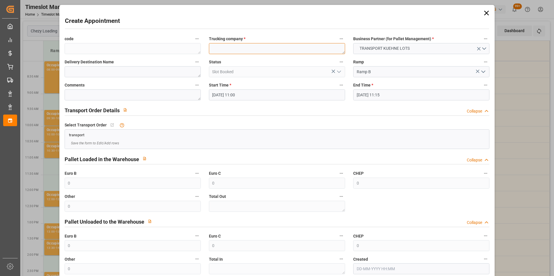
click at [234, 50] on textarea at bounding box center [277, 48] width 136 height 11
type textarea "."
type textarea "?"
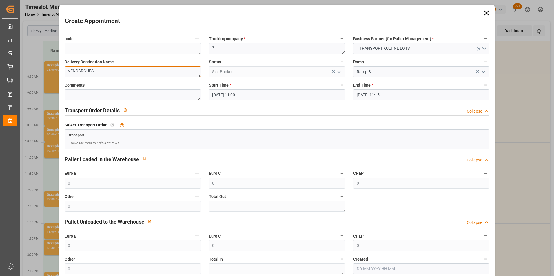
scroll to position [32, 0]
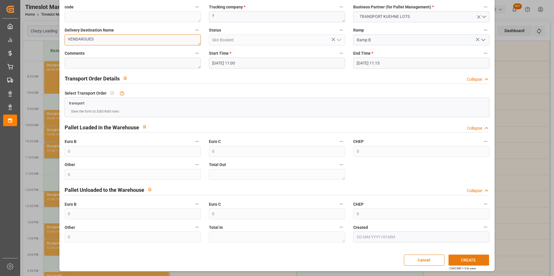
type textarea "VENDARGUES"
click at [471, 258] on button "CREATE" at bounding box center [468, 260] width 41 height 11
